Goal: Obtain resource: Download file/media

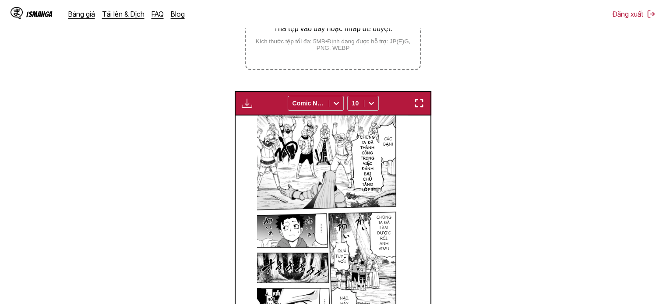
scroll to position [229, 0]
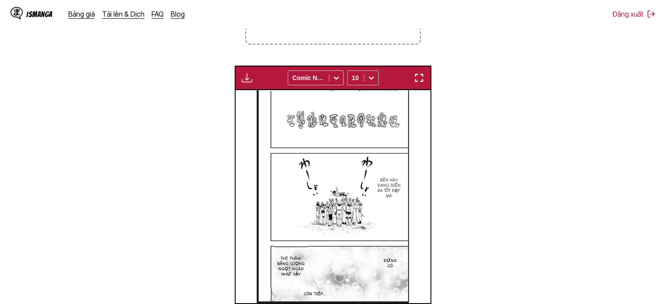
click at [417, 76] on img "button" at bounding box center [419, 78] width 11 height 11
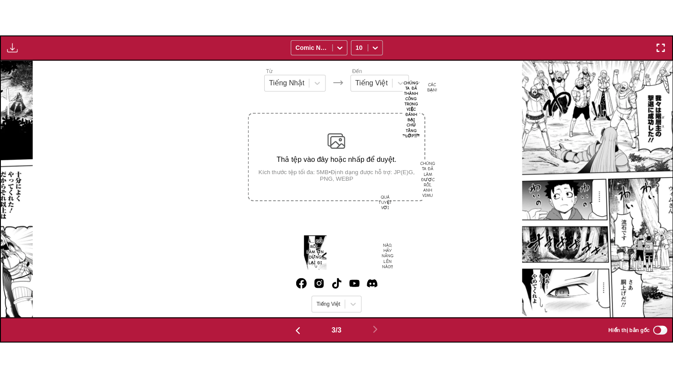
scroll to position [0, 1342]
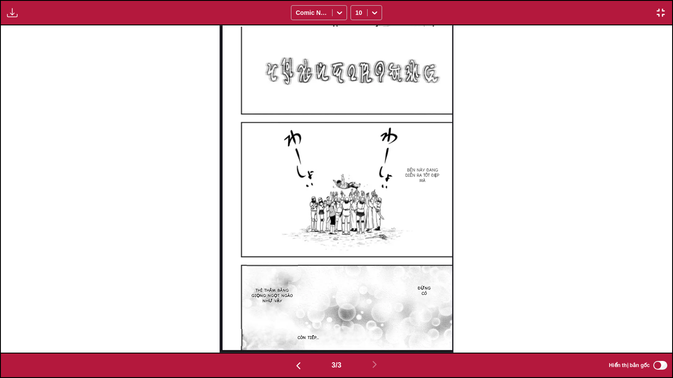
click at [18, 14] on button "button" at bounding box center [12, 12] width 16 height 11
click at [49, 17] on button "Bảng tải xuống" at bounding box center [36, 21] width 56 height 21
click at [341, 8] on icon at bounding box center [339, 12] width 9 height 9
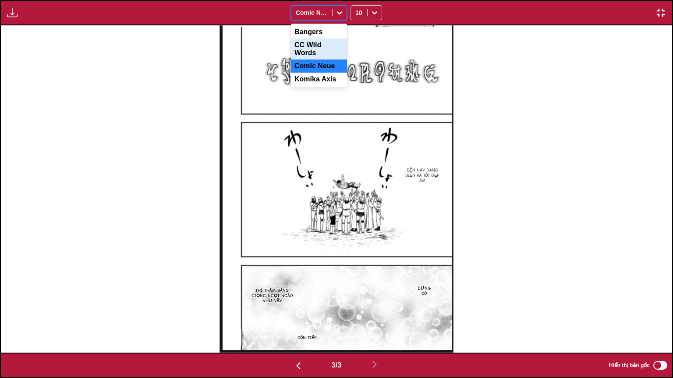
click at [328, 44] on div "CC Wild Words" at bounding box center [319, 49] width 56 height 21
click at [341, 11] on icon at bounding box center [339, 12] width 9 height 9
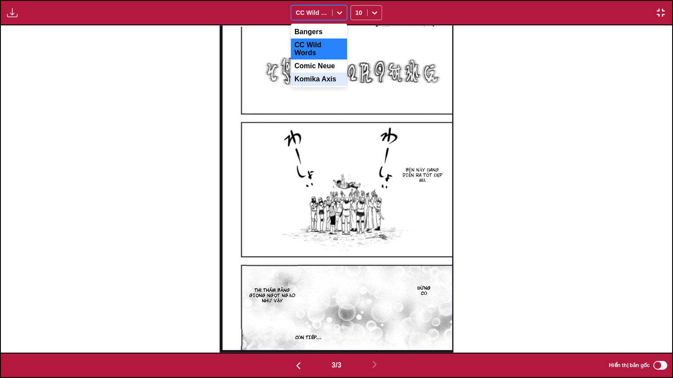
click at [312, 74] on div "Komika Axis" at bounding box center [319, 79] width 56 height 13
click at [341, 9] on icon at bounding box center [339, 12] width 9 height 9
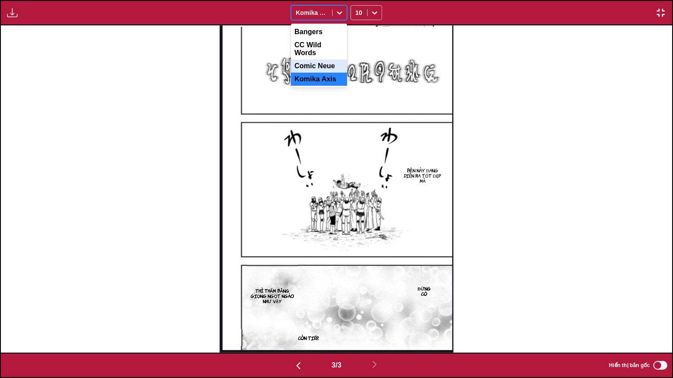
click at [328, 60] on div "Comic Neue" at bounding box center [319, 66] width 56 height 13
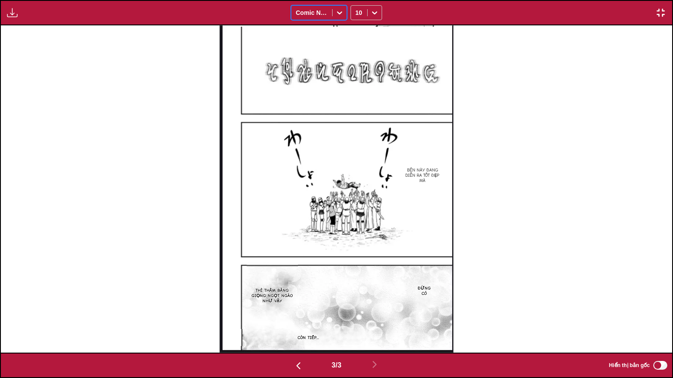
click at [663, 12] on img "button" at bounding box center [660, 12] width 11 height 11
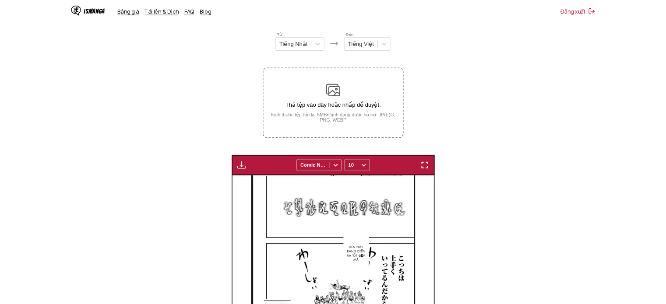
scroll to position [0, 391]
